Goal: Task Accomplishment & Management: Use online tool/utility

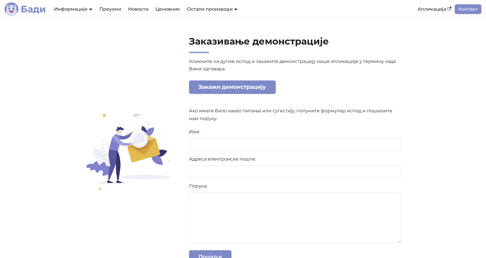
click at [42, 10] on b "Бади" at bounding box center [33, 9] width 25 height 9
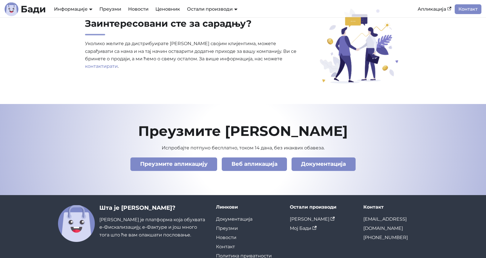
scroll to position [1969, 0]
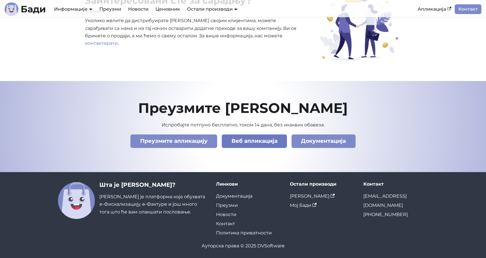
click at [240, 139] on link "Веб апликација" at bounding box center [254, 140] width 65 height 13
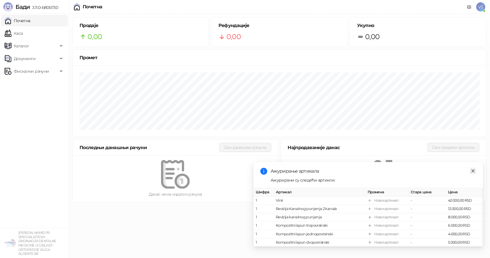
click at [476, 168] on link "Close" at bounding box center [473, 171] width 6 height 6
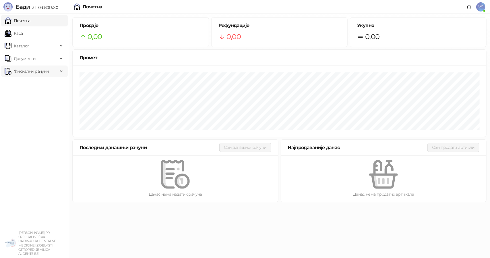
click at [54, 76] on span "Фискални рачуни" at bounding box center [31, 70] width 53 height 11
click at [45, 83] on link "Издати рачуни" at bounding box center [26, 83] width 38 height 11
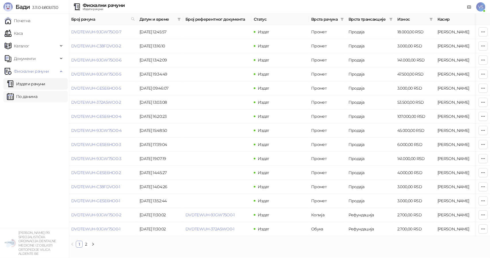
click at [37, 91] on link "По данима" at bounding box center [22, 96] width 30 height 11
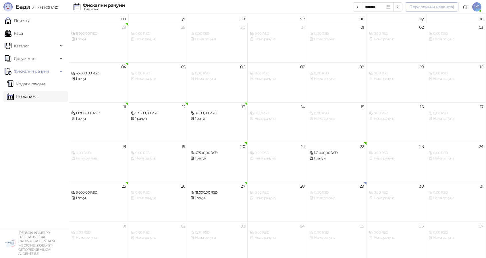
click at [418, 4] on button "Периодични извештај" at bounding box center [432, 6] width 54 height 9
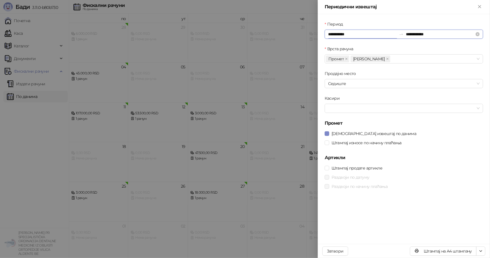
click at [378, 34] on input "**********" at bounding box center [362, 34] width 69 height 6
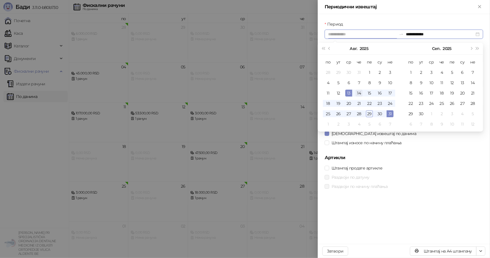
type input "**********"
click at [358, 94] on div "14" at bounding box center [359, 93] width 7 height 7
type input "**********"
click at [391, 112] on div "31" at bounding box center [390, 113] width 7 height 7
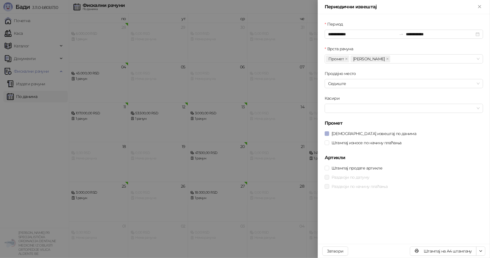
click at [330, 134] on span "Штампај извештај по данима" at bounding box center [373, 133] width 89 height 6
click at [329, 140] on label "Штампај износе по начину плаћања" at bounding box center [364, 143] width 79 height 6
click at [481, 248] on button "button" at bounding box center [480, 250] width 9 height 9
click at [470, 241] on span "Преузми у XLSX формату" at bounding box center [456, 239] width 49 height 6
click at [47, 86] on div at bounding box center [245, 129] width 490 height 258
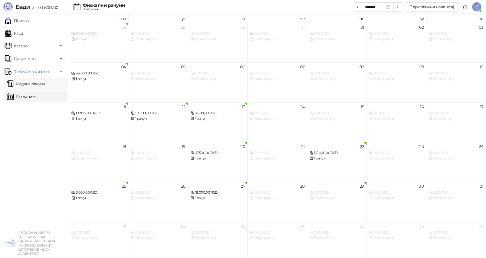
click at [36, 83] on link "Издати рачуни" at bounding box center [26, 83] width 38 height 11
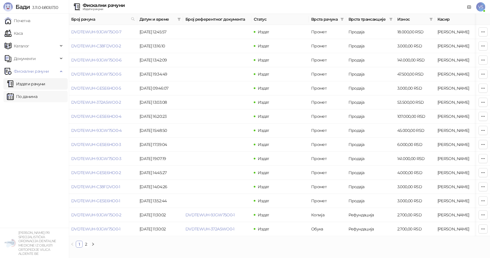
click at [37, 93] on link "По данима" at bounding box center [22, 96] width 30 height 11
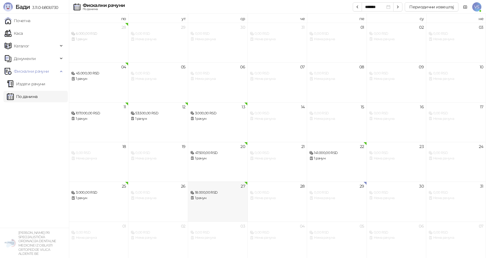
click at [196, 197] on div "1 рачун" at bounding box center [217, 197] width 55 height 5
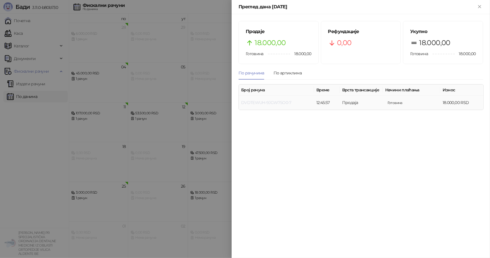
click at [253, 104] on link "DVDTEWUH-9JGW75O0-7" at bounding box center [266, 102] width 50 height 5
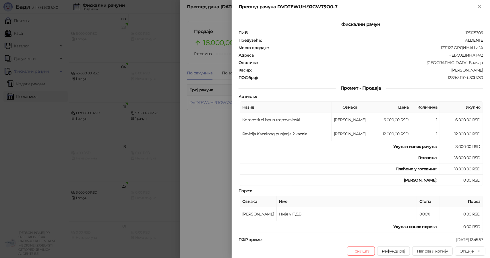
click at [19, 165] on div at bounding box center [245, 129] width 490 height 258
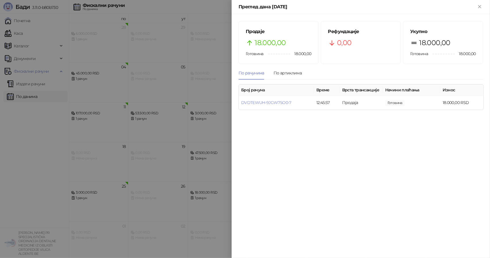
click at [19, 165] on div at bounding box center [245, 129] width 490 height 258
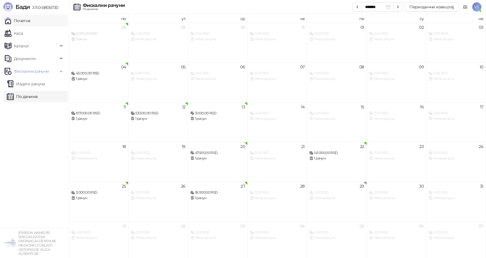
click at [22, 19] on link "Почетна" at bounding box center [18, 20] width 26 height 11
